Goal: Information Seeking & Learning: Learn about a topic

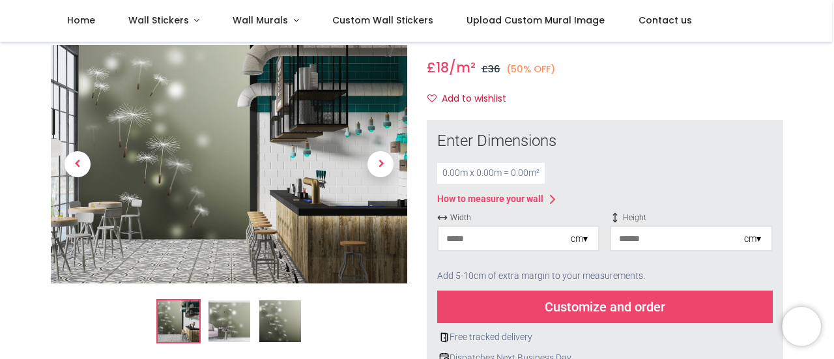
scroll to position [65, 0]
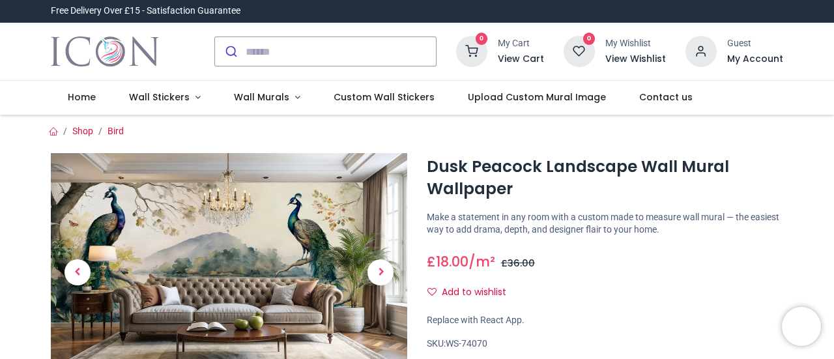
scroll to position [65, 0]
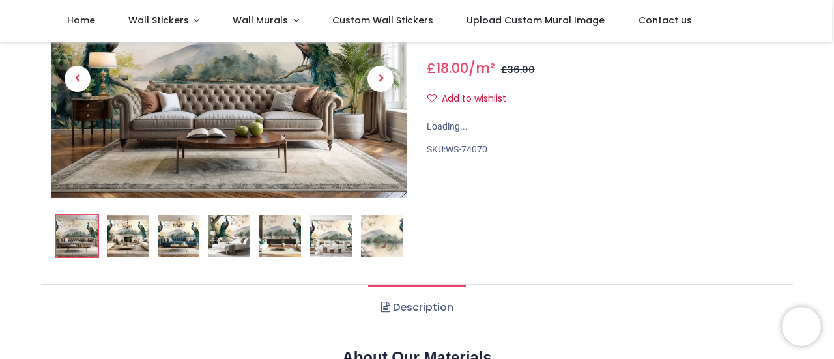
scroll to position [130, 0]
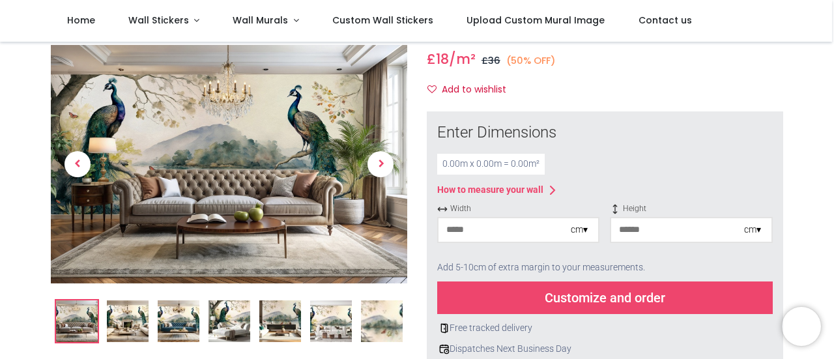
click at [130, 325] on img at bounding box center [128, 322] width 42 height 42
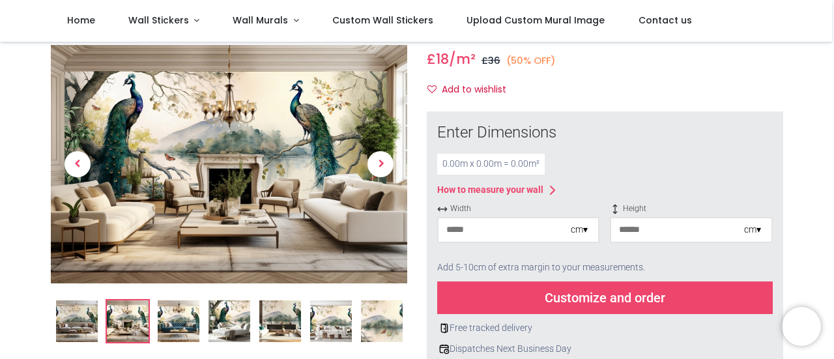
click at [166, 325] on img at bounding box center [179, 322] width 42 height 42
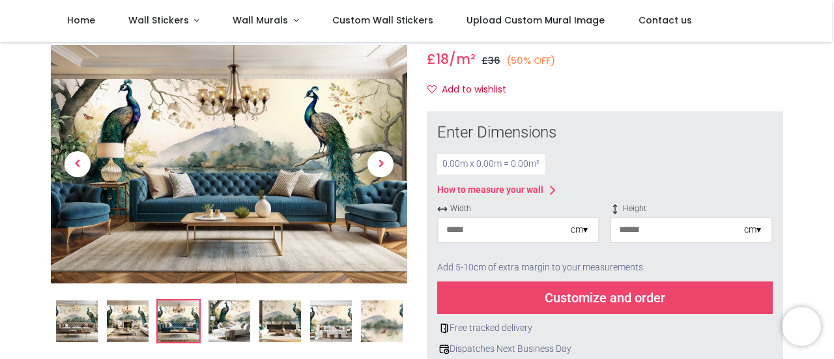
click at [222, 326] on img at bounding box center [230, 322] width 42 height 42
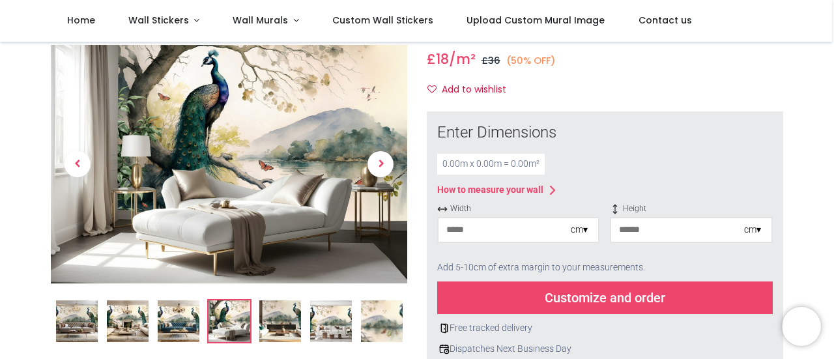
click at [261, 325] on img at bounding box center [280, 322] width 42 height 42
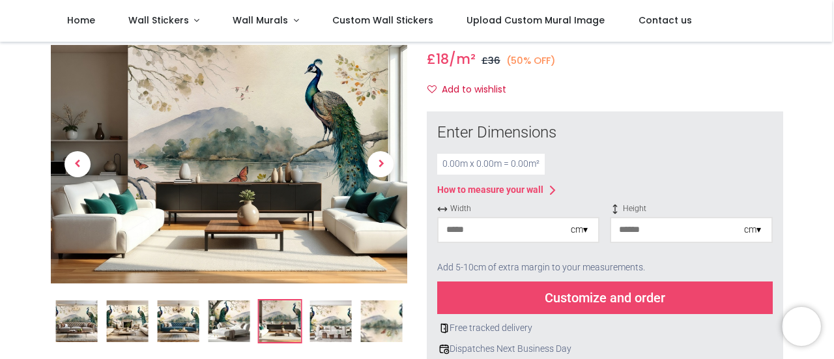
click at [330, 321] on img at bounding box center [331, 322] width 42 height 42
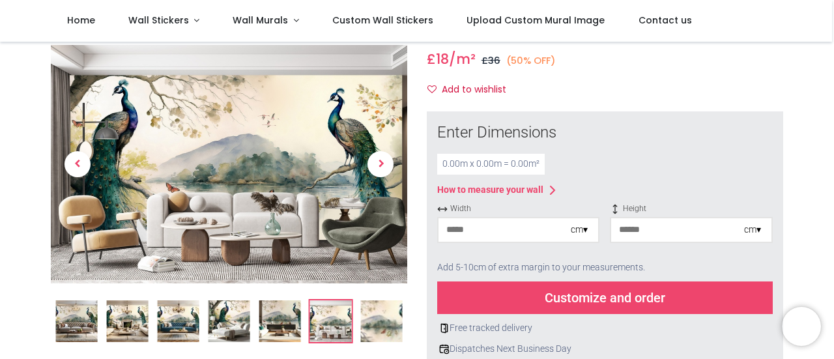
click at [377, 323] on img at bounding box center [381, 322] width 42 height 42
